Goal: Task Accomplishment & Management: Manage account settings

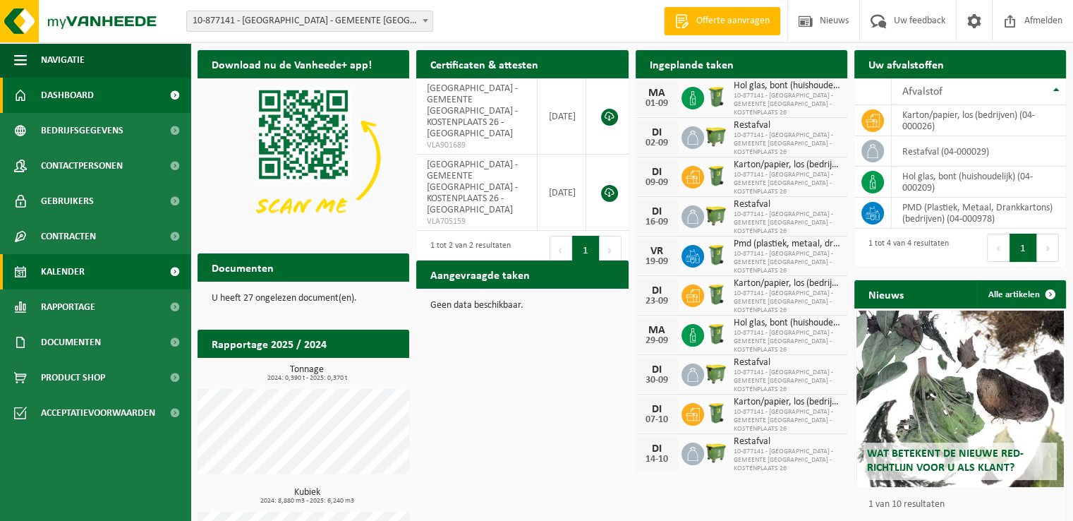
click at [147, 268] on link "Kalender" at bounding box center [95, 271] width 190 height 35
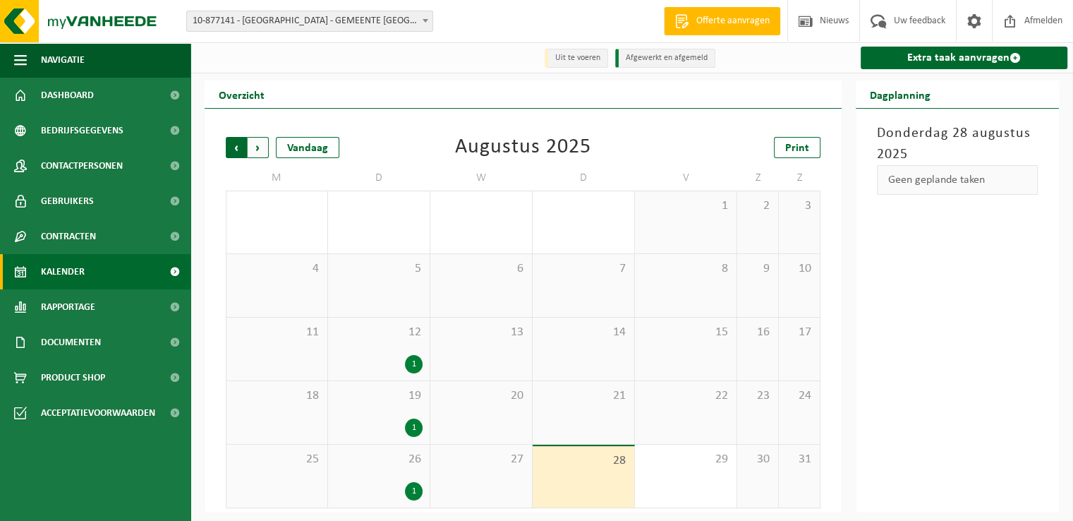
click at [257, 150] on span "Volgende" at bounding box center [258, 147] width 21 height 21
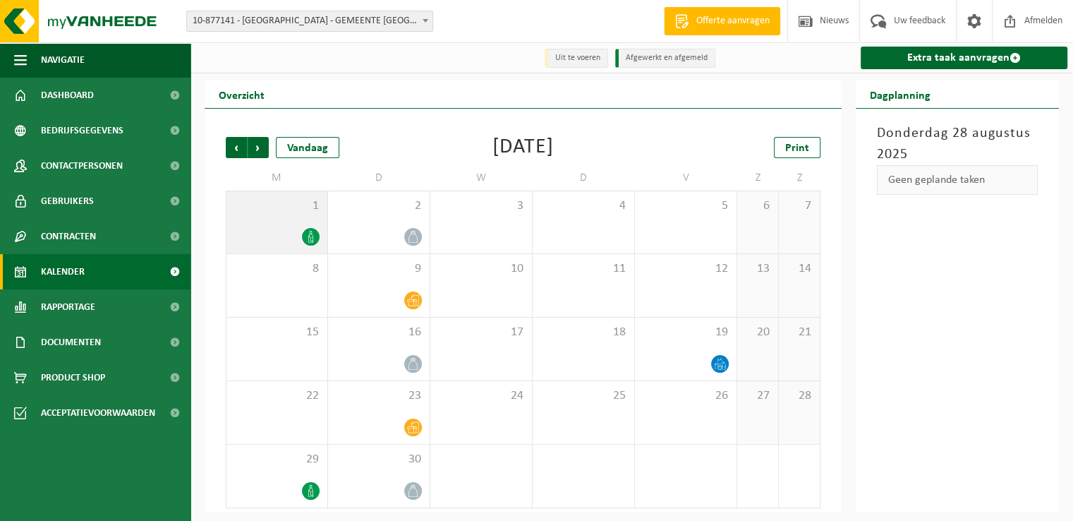
click at [281, 229] on div at bounding box center [276, 236] width 87 height 19
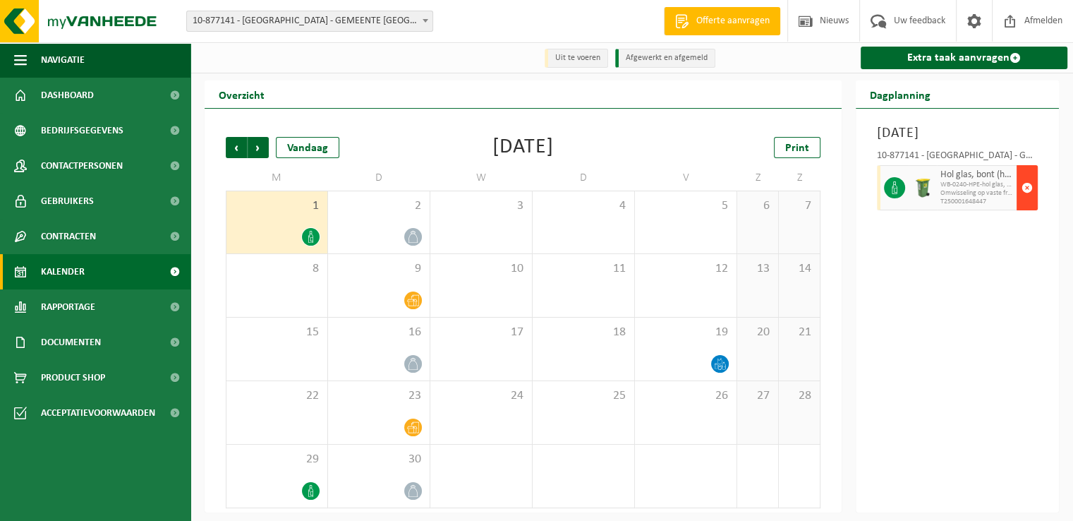
click at [1027, 202] on span "button" at bounding box center [1026, 188] width 11 height 28
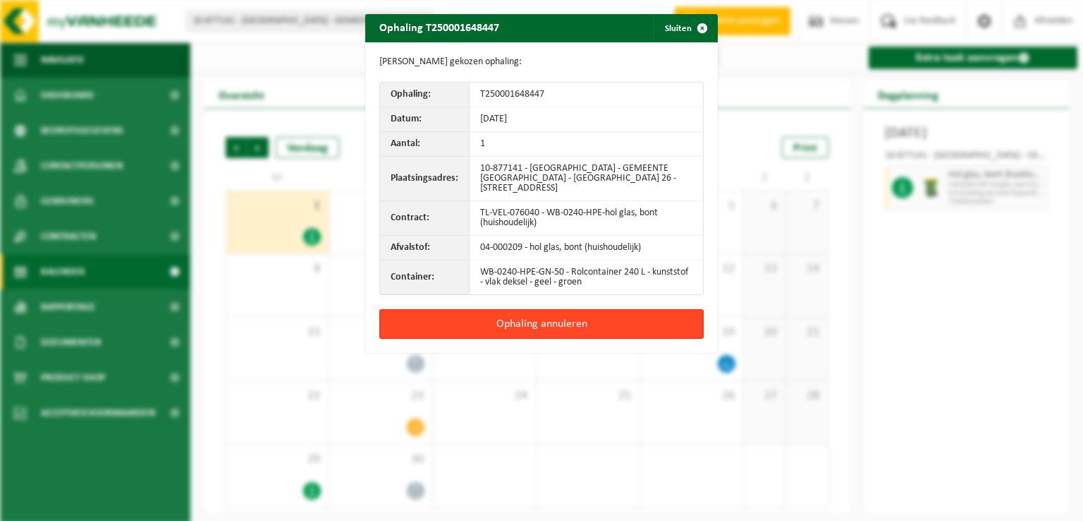
click at [576, 322] on button "Ophaling annuleren" at bounding box center [541, 324] width 324 height 30
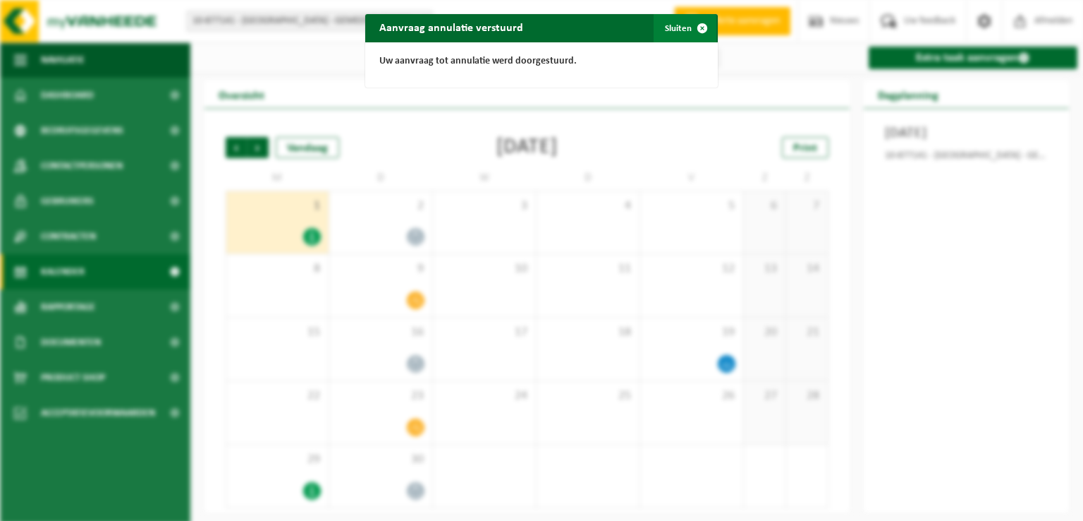
click at [699, 26] on span "button" at bounding box center [702, 28] width 28 height 28
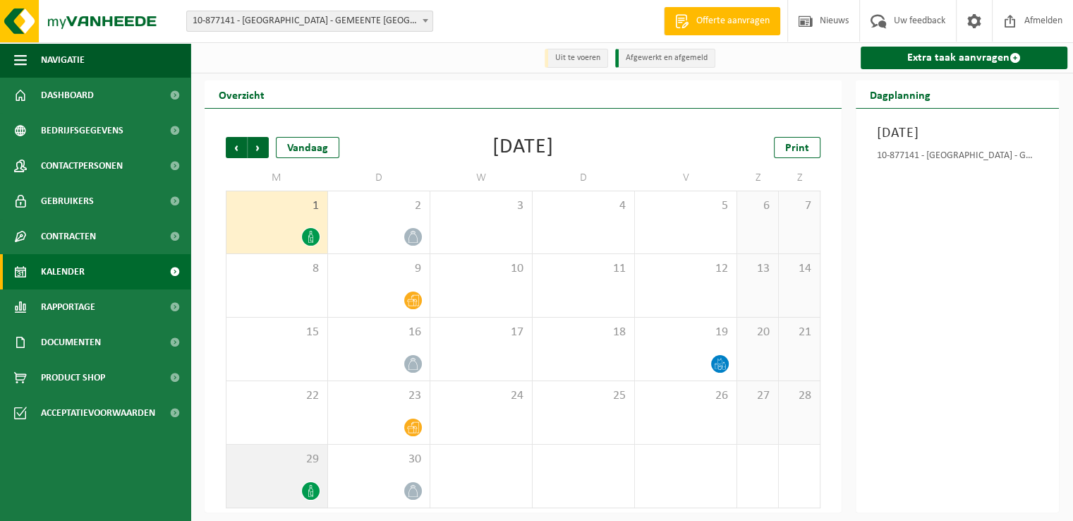
click at [277, 489] on div at bounding box center [276, 490] width 87 height 19
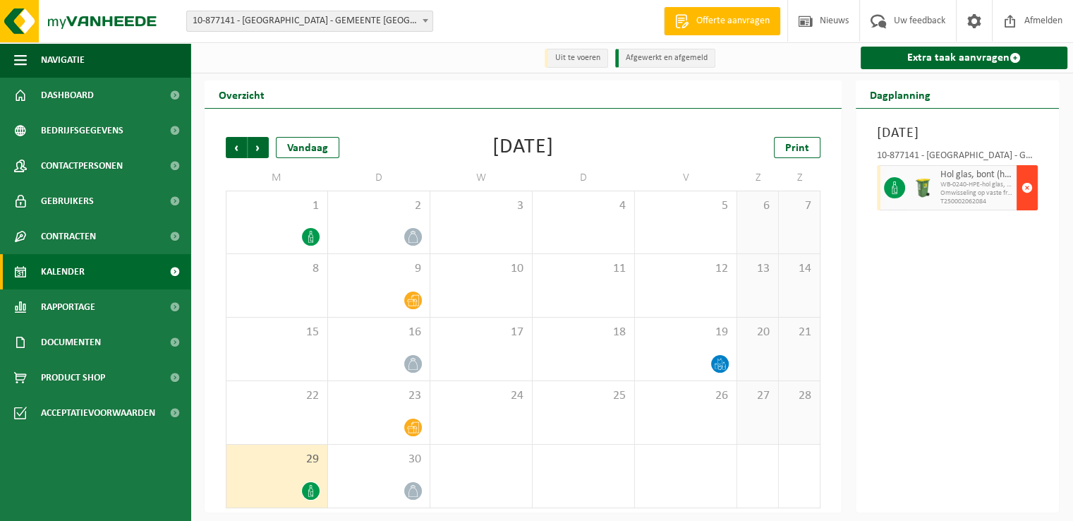
click at [1027, 202] on span "button" at bounding box center [1026, 188] width 11 height 28
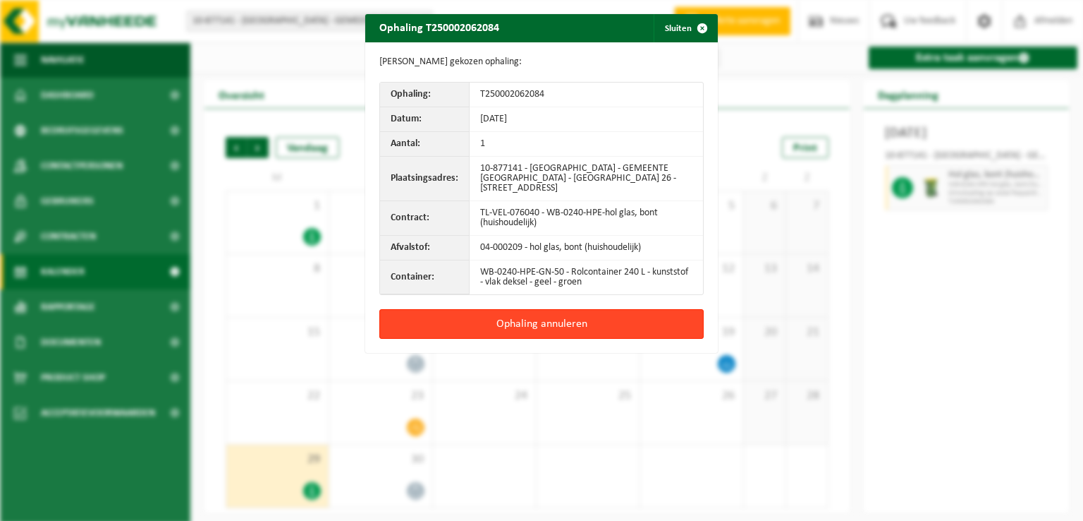
click at [601, 317] on button "Ophaling annuleren" at bounding box center [541, 324] width 324 height 30
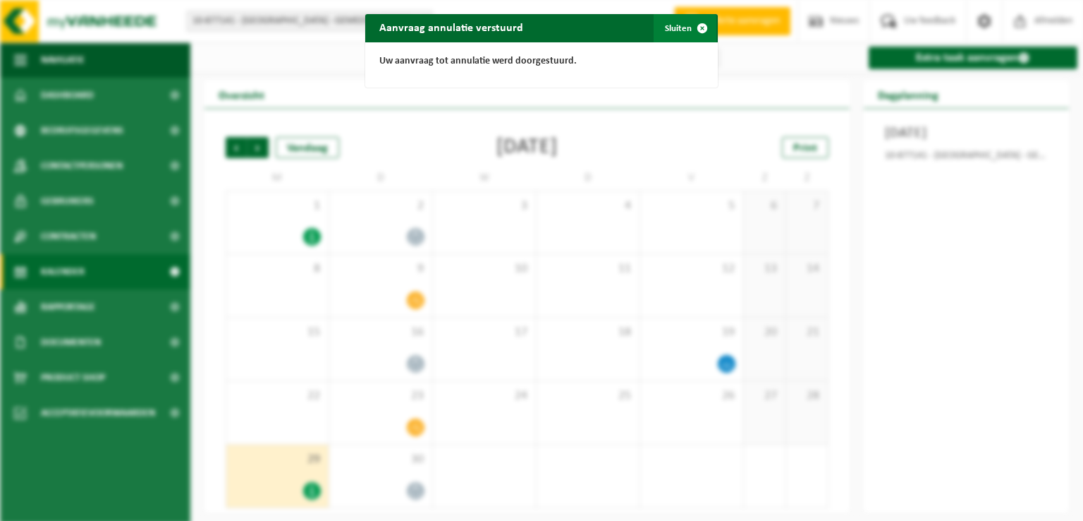
click at [698, 25] on span "button" at bounding box center [702, 28] width 28 height 28
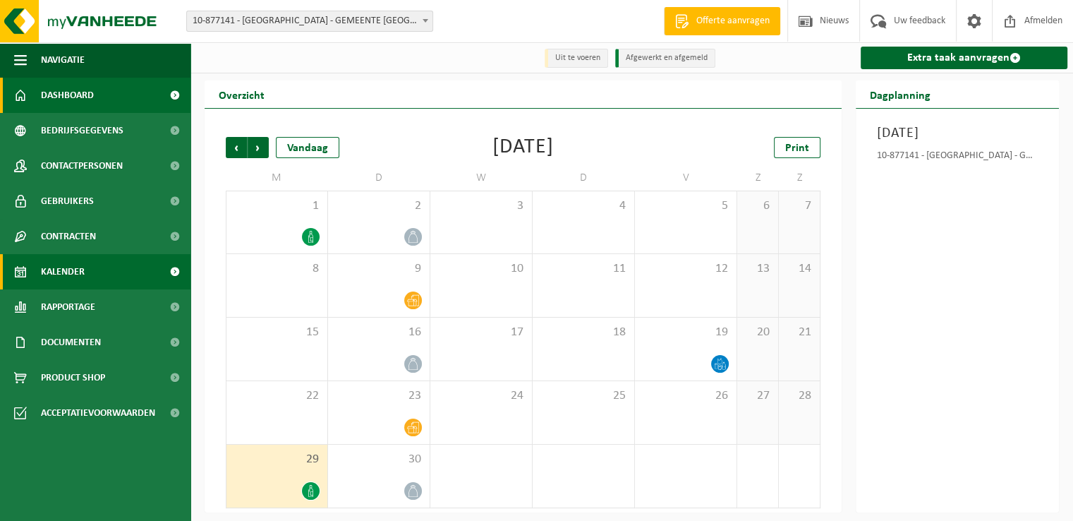
click at [79, 91] on span "Dashboard" at bounding box center [67, 95] width 53 height 35
